Goal: Check status

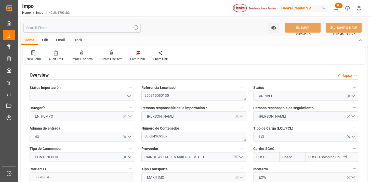
scroll to position [424, 0]
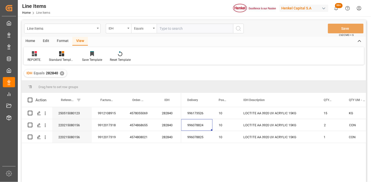
scroll to position [28, 0]
